Goal: Download file/media

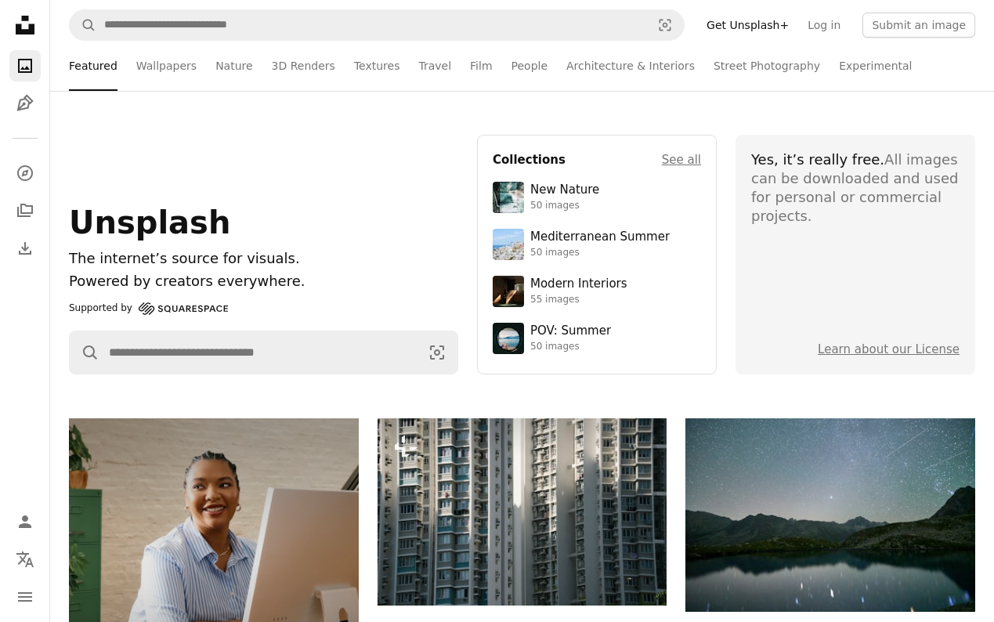
scroll to position [32429, 0]
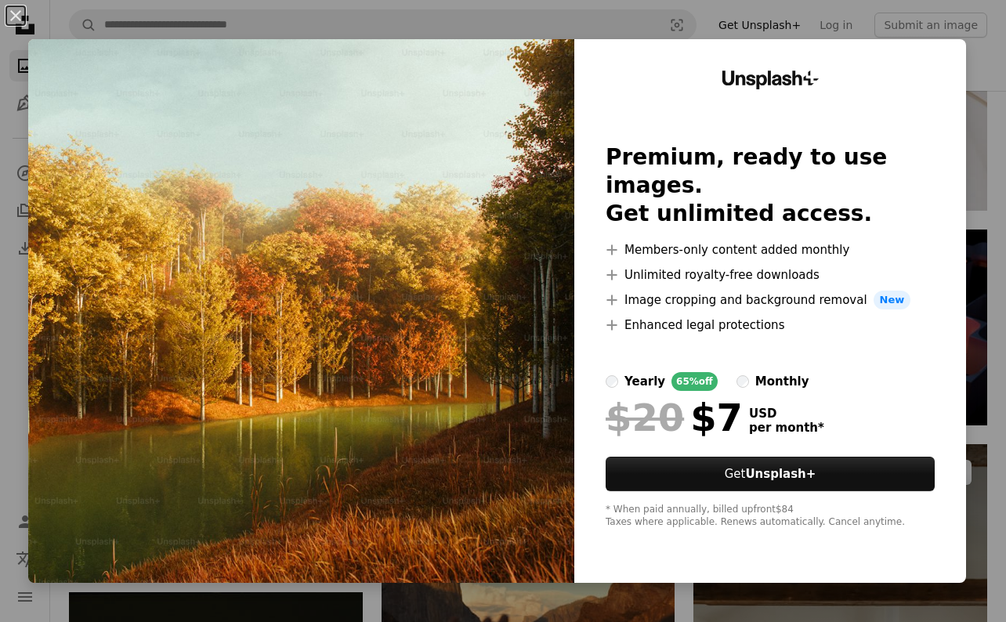
drag, startPoint x: 978, startPoint y: 208, endPoint x: 960, endPoint y: 201, distance: 20.1
click at [979, 208] on div "An X shape Unsplash+ Premium, ready to use images. Get unlimited access. A plus…" at bounding box center [503, 311] width 1006 height 622
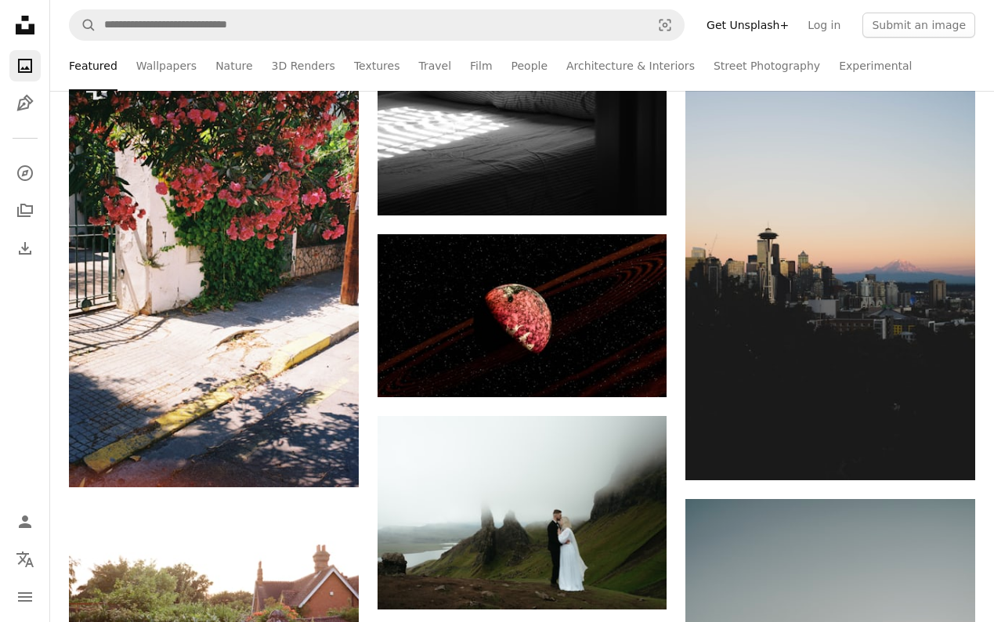
scroll to position [39243, 0]
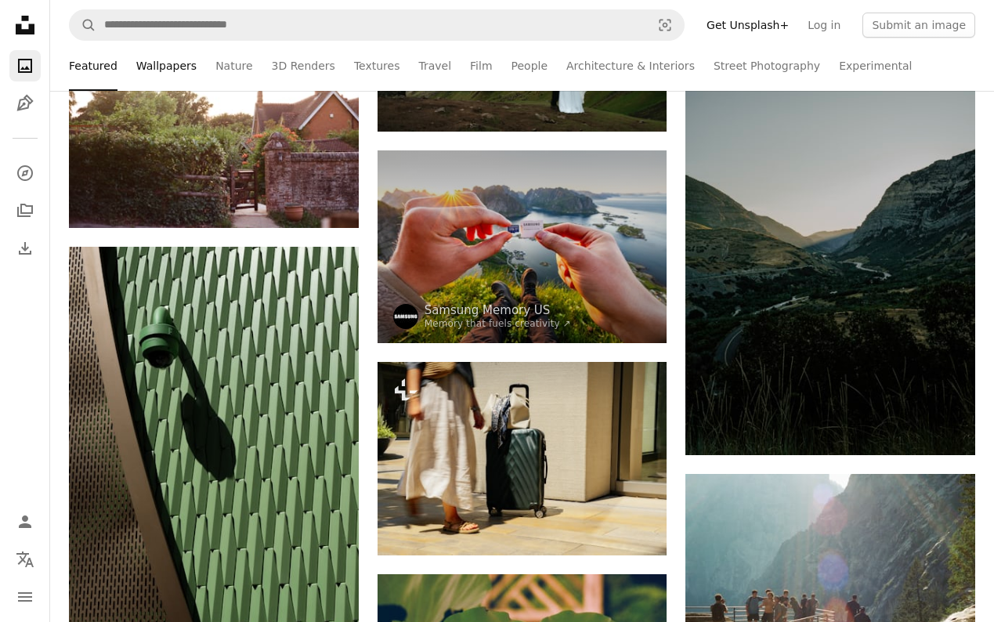
click at [183, 67] on link "Wallpapers" at bounding box center [166, 66] width 60 height 50
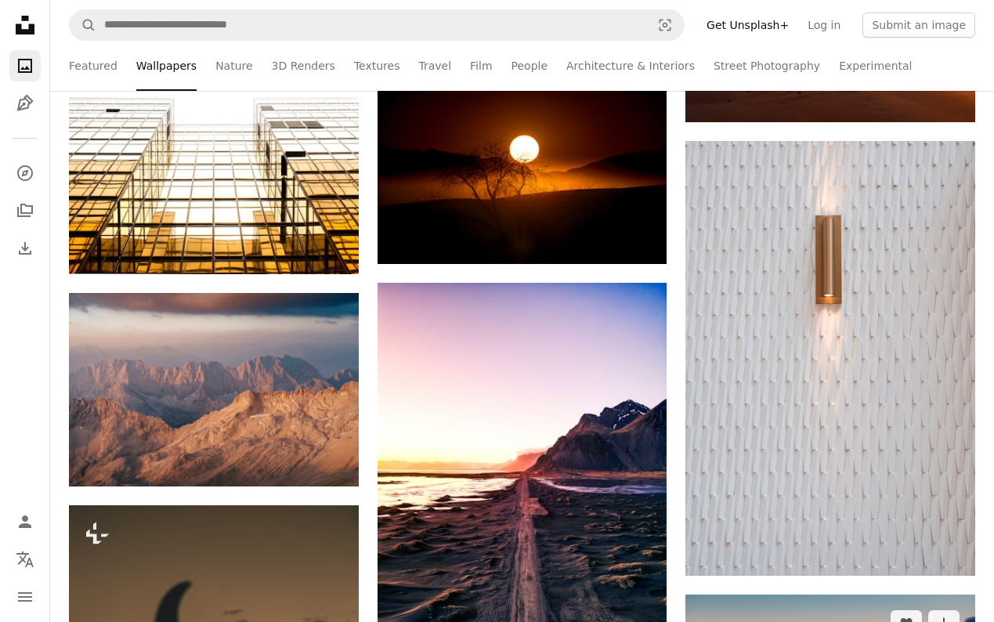
scroll to position [6031, 0]
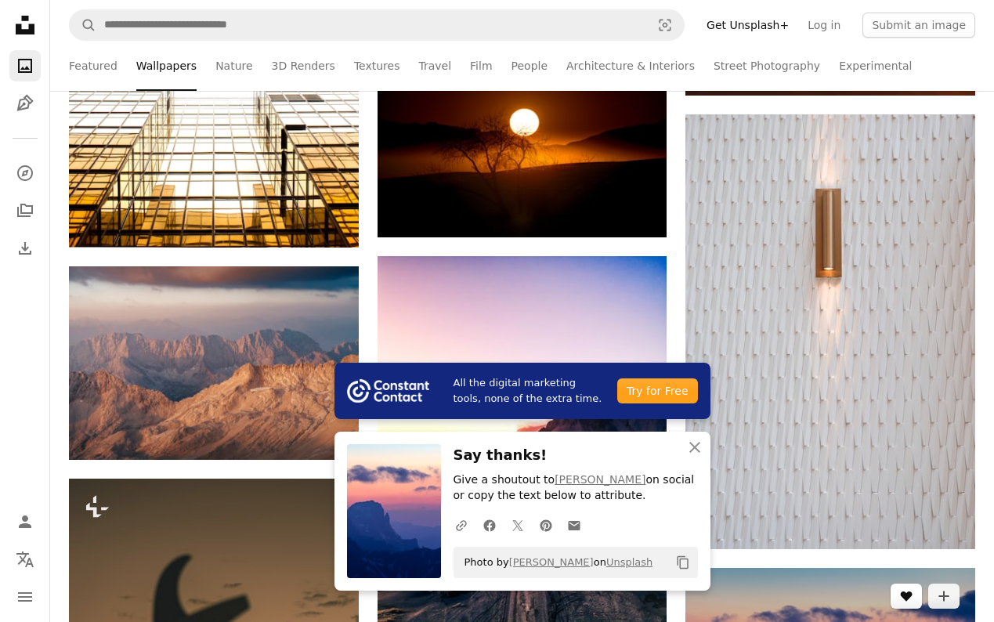
click at [908, 591] on icon "Like" at bounding box center [907, 596] width 12 height 10
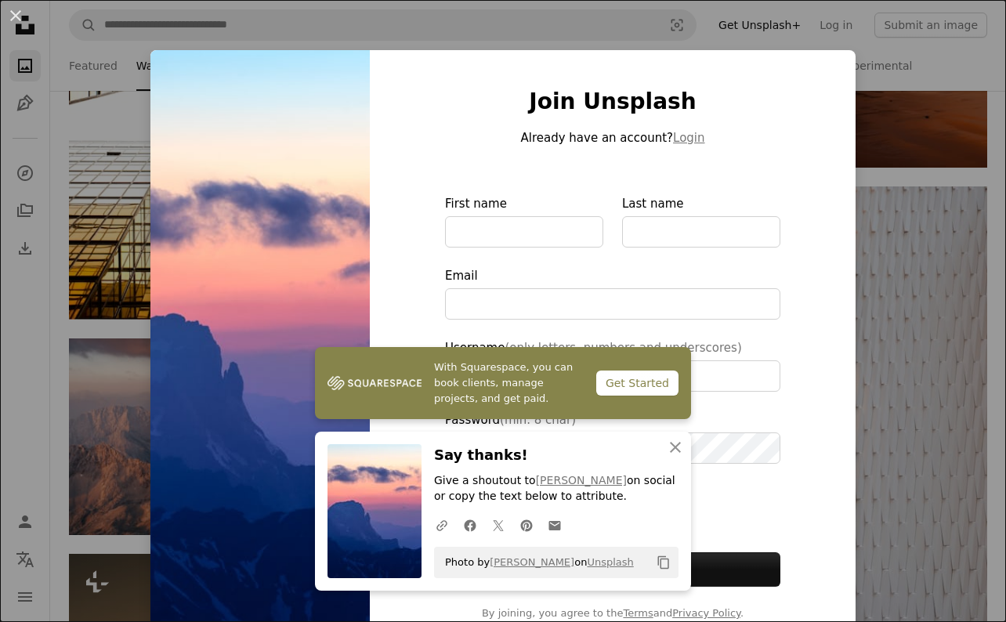
click at [911, 253] on div "An X shape With Squarespace, you can book clients, manage projects, and get pai…" at bounding box center [503, 311] width 1006 height 622
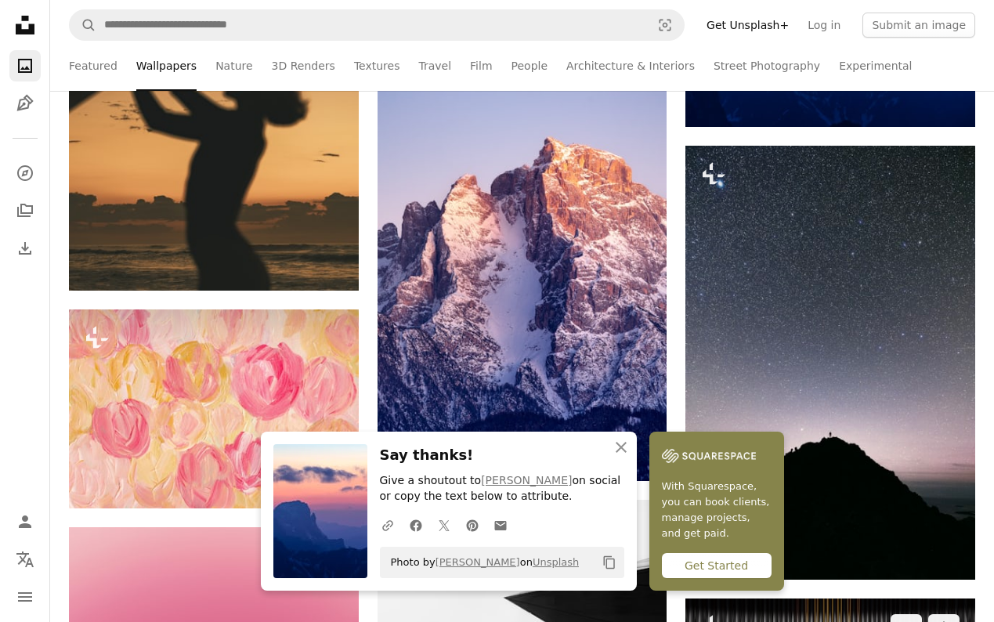
scroll to position [6658, 0]
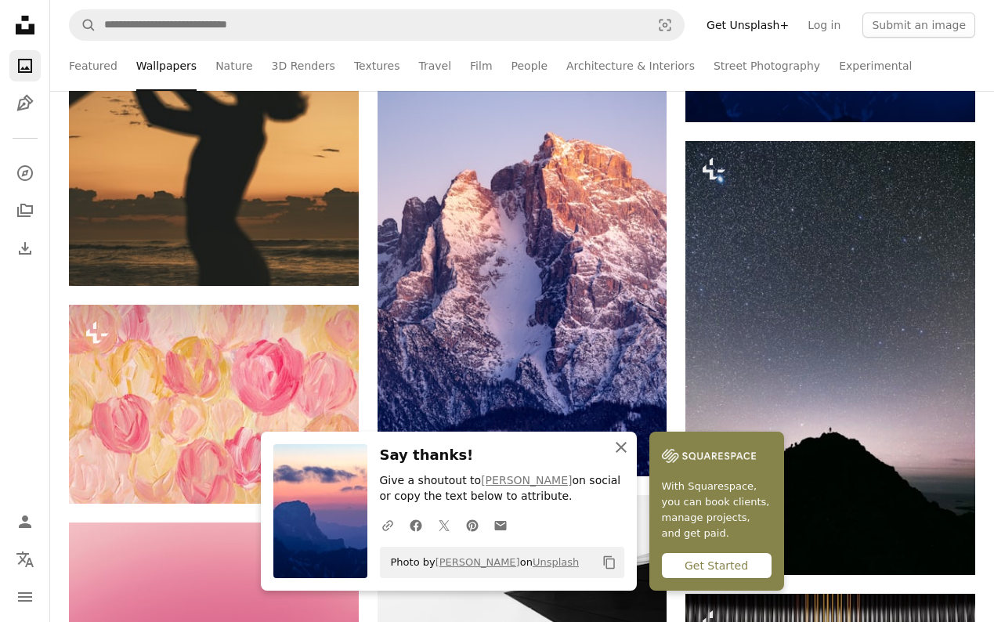
click at [631, 454] on icon "An X shape" at bounding box center [621, 447] width 19 height 19
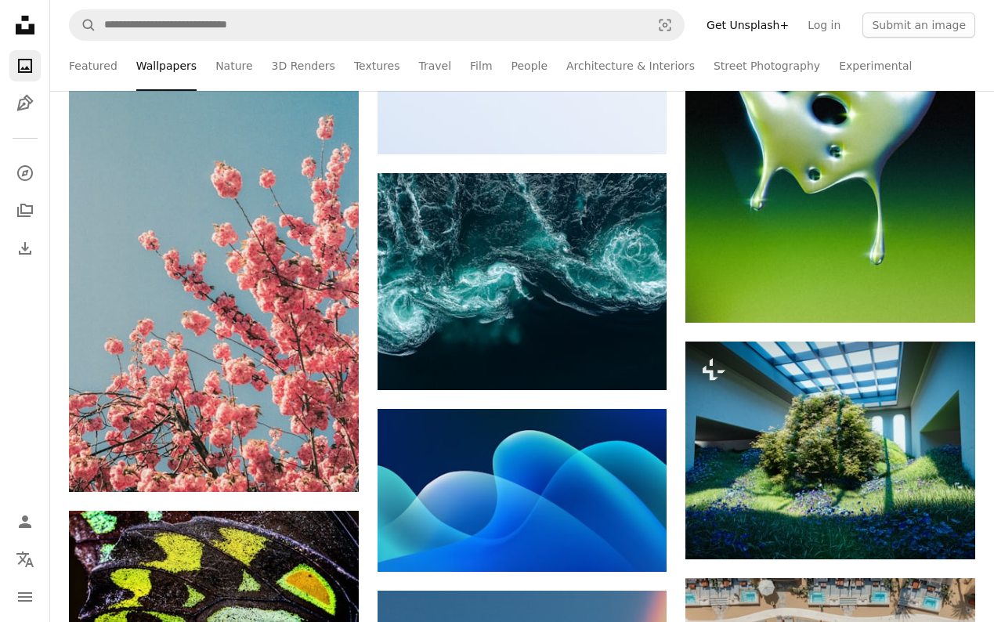
scroll to position [13864, 0]
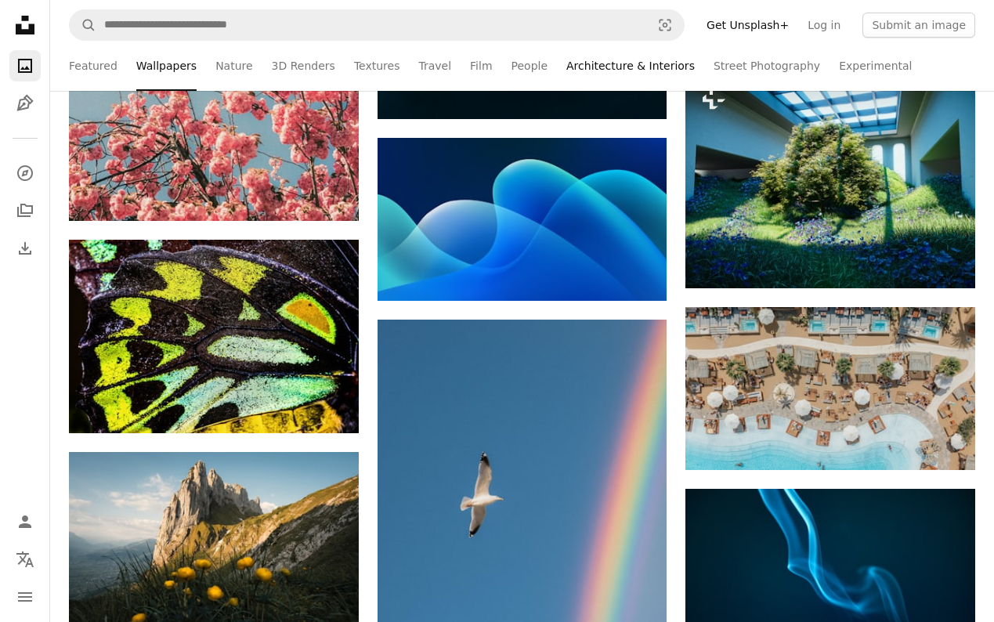
click at [573, 61] on link "Architecture & Interiors" at bounding box center [630, 66] width 128 height 50
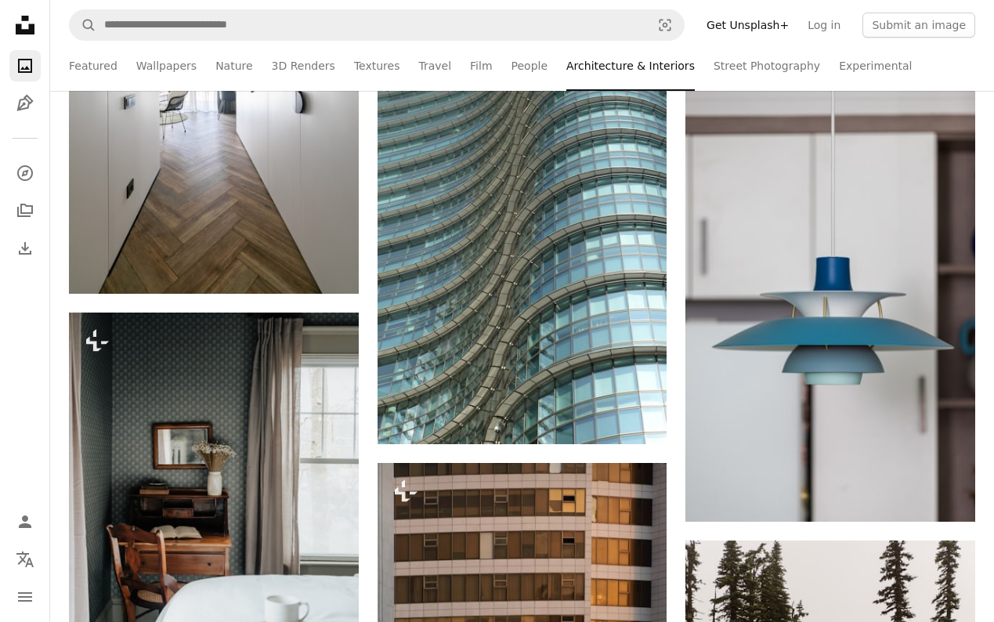
scroll to position [3133, 0]
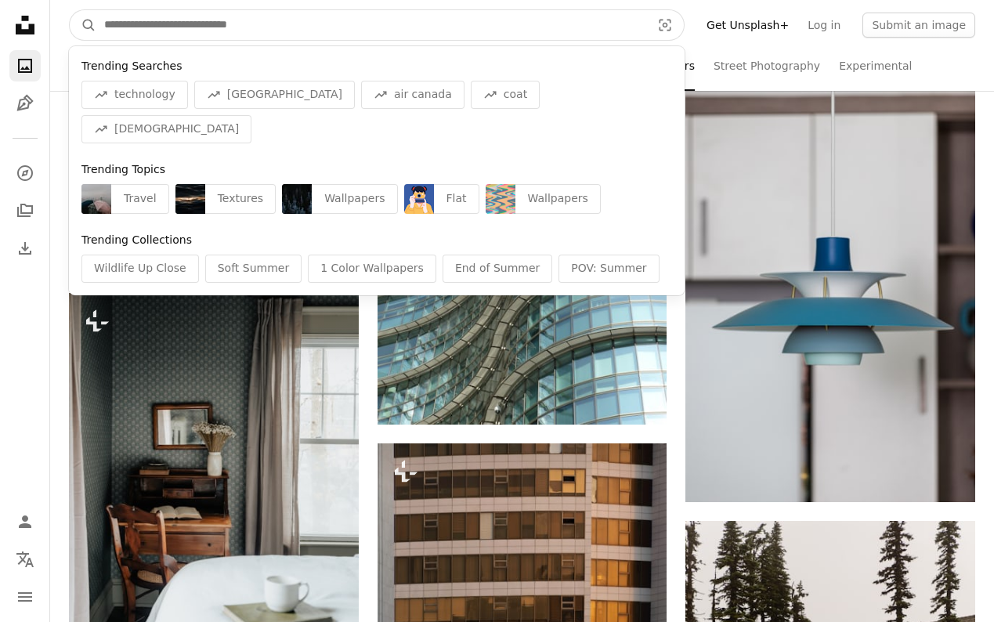
click at [338, 27] on input "Find visuals sitewide" at bounding box center [371, 25] width 550 height 30
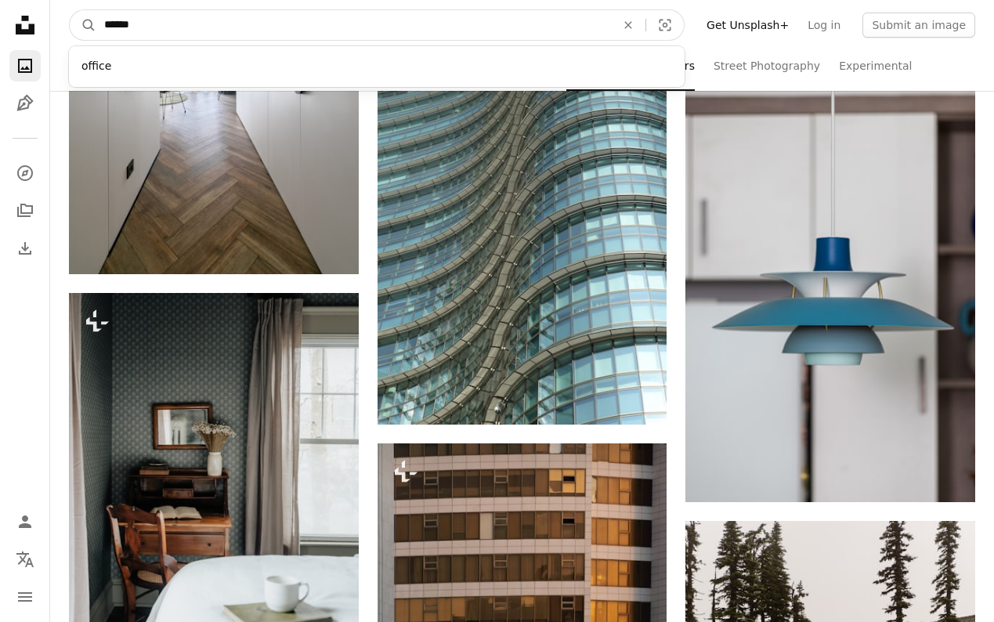
type input "******"
click at [70, 10] on button "A magnifying glass" at bounding box center [83, 25] width 27 height 30
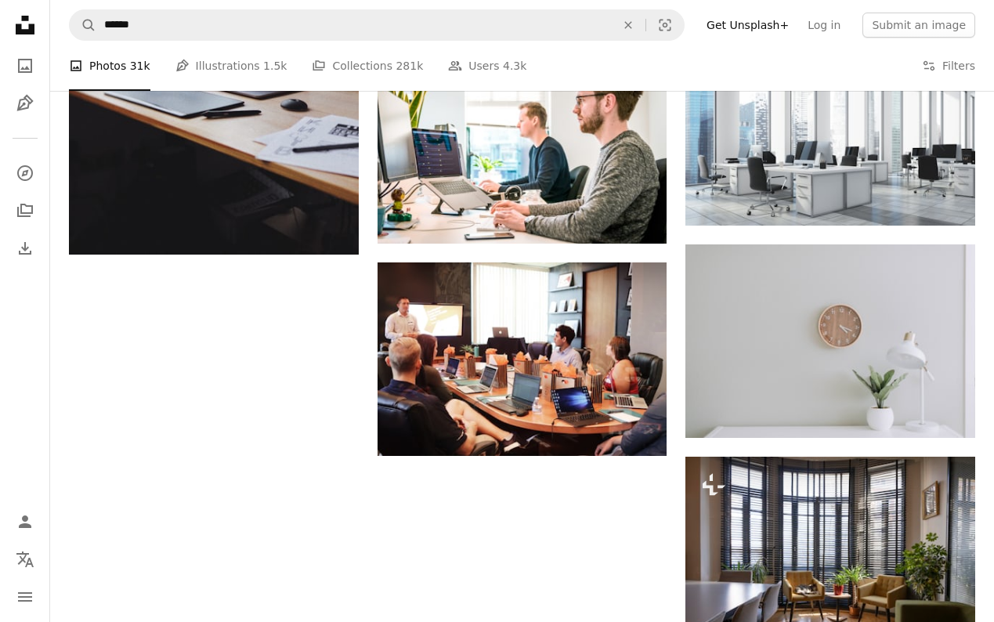
scroll to position [1655, 0]
